Goal: Navigation & Orientation: Understand site structure

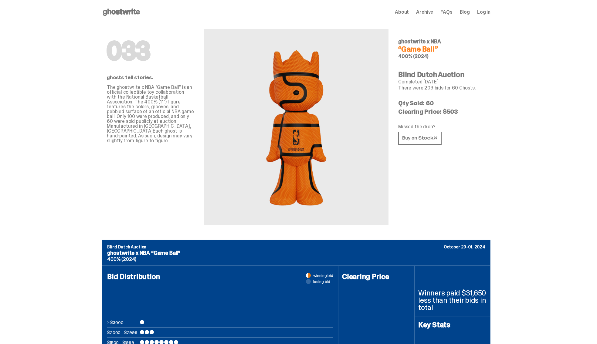
click at [124, 11] on icon at bounding box center [121, 12] width 39 height 10
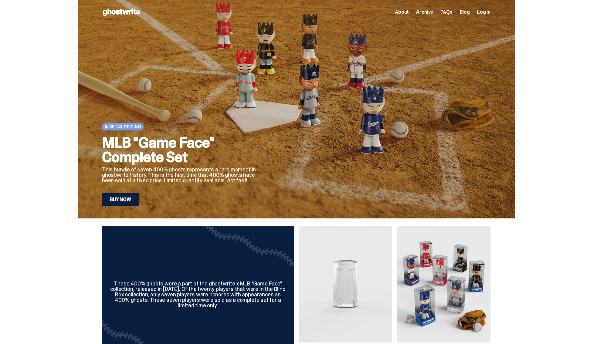
click at [428, 11] on span "Archive" at bounding box center [424, 12] width 17 height 5
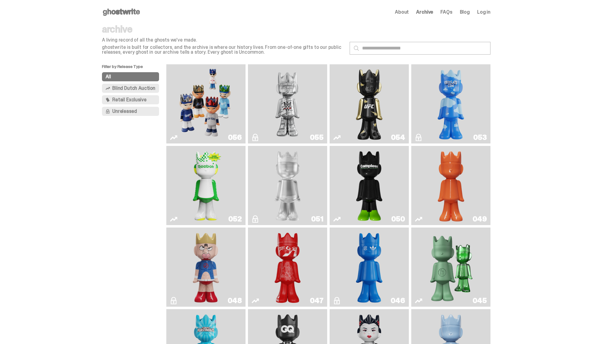
click at [139, 88] on span "Blind Dutch Auction" at bounding box center [133, 88] width 43 height 5
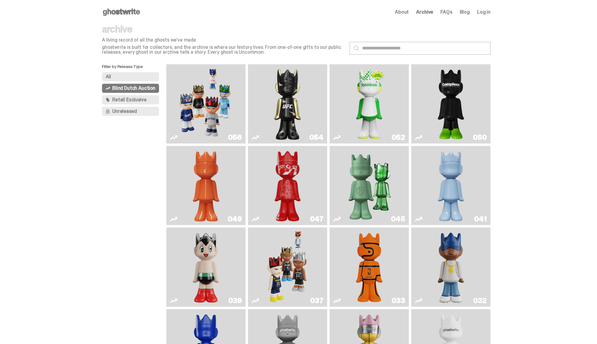
click at [143, 108] on button "Unreleased" at bounding box center [130, 111] width 57 height 9
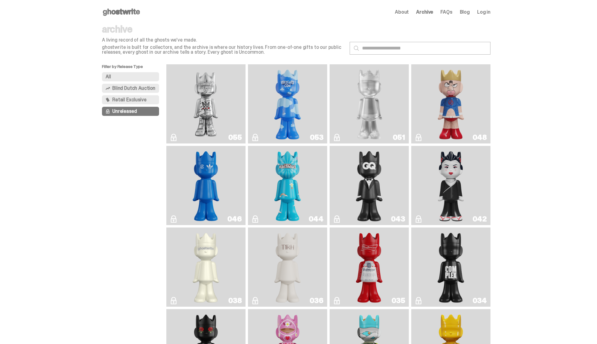
click at [148, 89] on span "Blind Dutch Auction" at bounding box center [133, 88] width 43 height 5
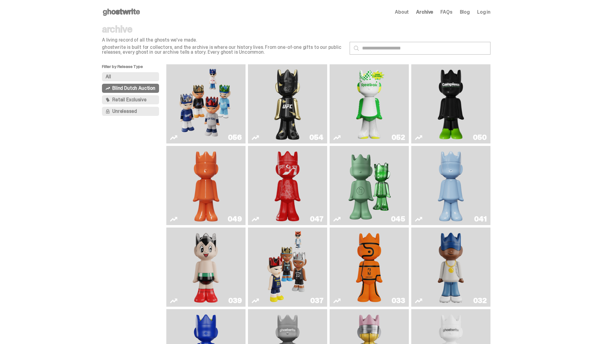
click at [144, 100] on span "Retail Exclusive" at bounding box center [129, 99] width 34 height 5
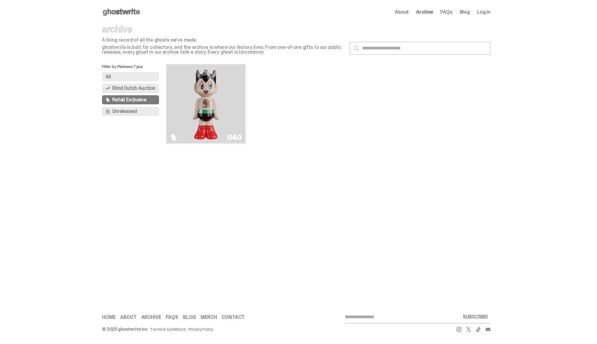
click at [127, 75] on button "All" at bounding box center [130, 76] width 57 height 9
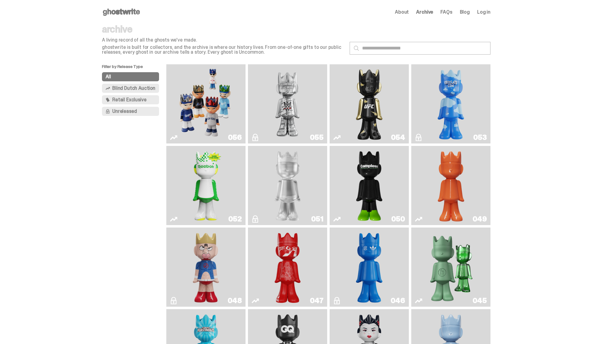
click at [408, 12] on span "About" at bounding box center [402, 12] width 14 height 5
